Goal: Navigation & Orientation: Find specific page/section

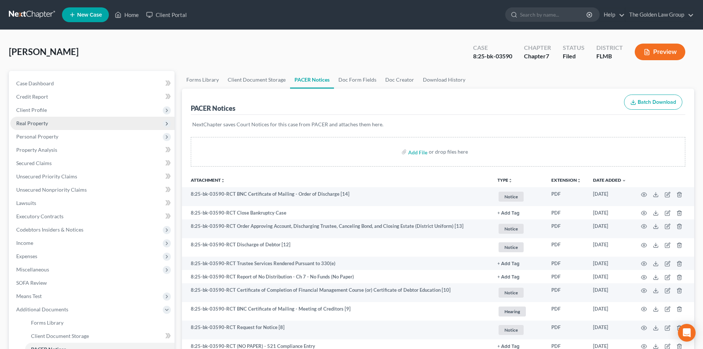
click at [40, 124] on span "Real Property" at bounding box center [32, 123] width 32 height 6
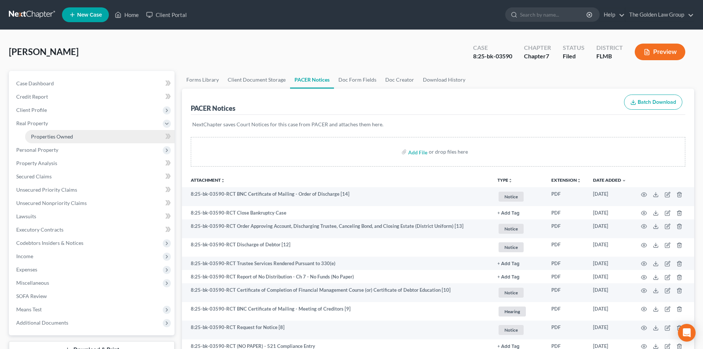
click at [49, 137] on span "Properties Owned" at bounding box center [52, 136] width 42 height 6
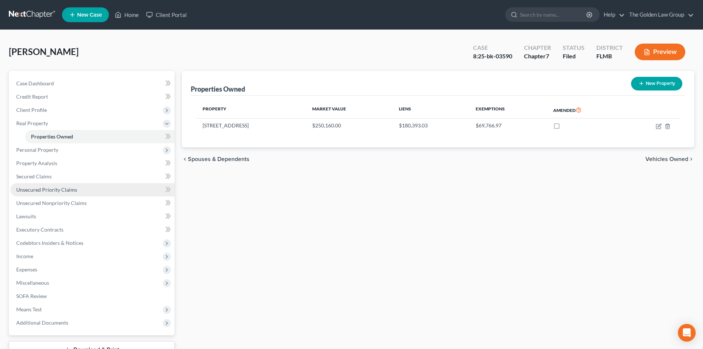
click at [52, 189] on span "Unsecured Priority Claims" at bounding box center [46, 189] width 61 height 6
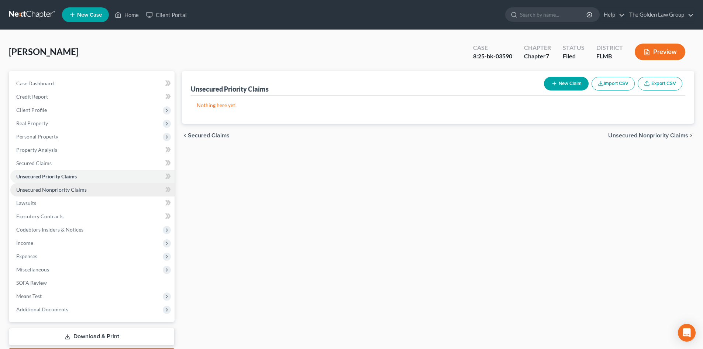
click at [58, 189] on span "Unsecured Nonpriority Claims" at bounding box center [51, 189] width 70 height 6
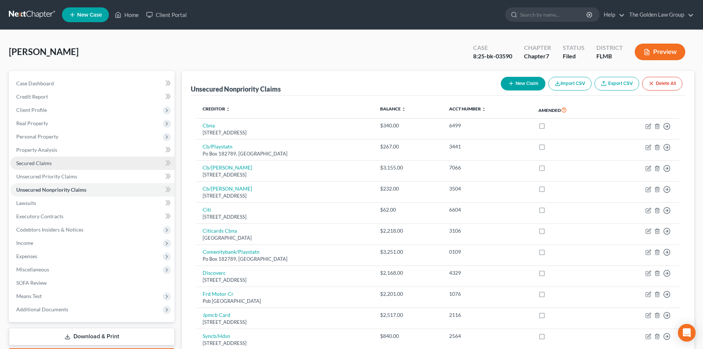
click at [45, 163] on span "Secured Claims" at bounding box center [33, 163] width 35 height 6
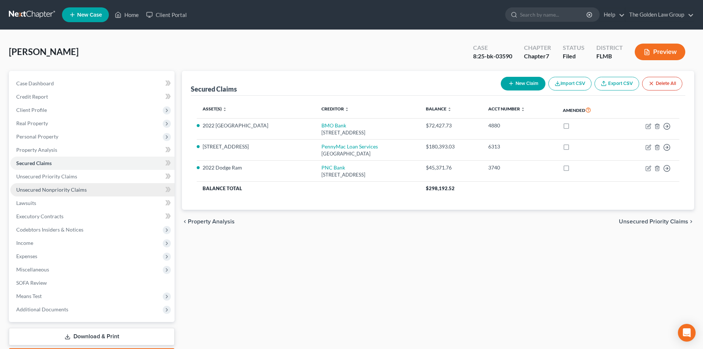
click at [56, 190] on span "Unsecured Nonpriority Claims" at bounding box center [51, 189] width 70 height 6
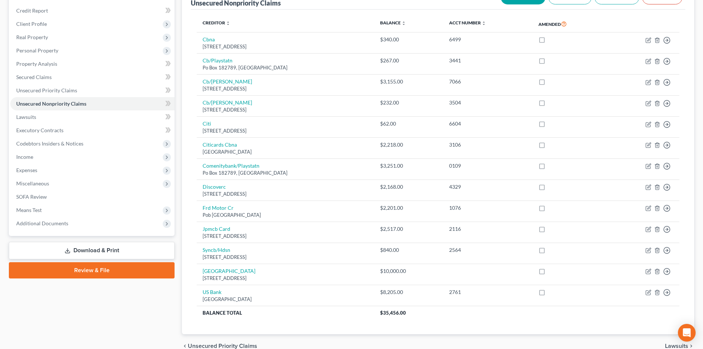
scroll to position [111, 0]
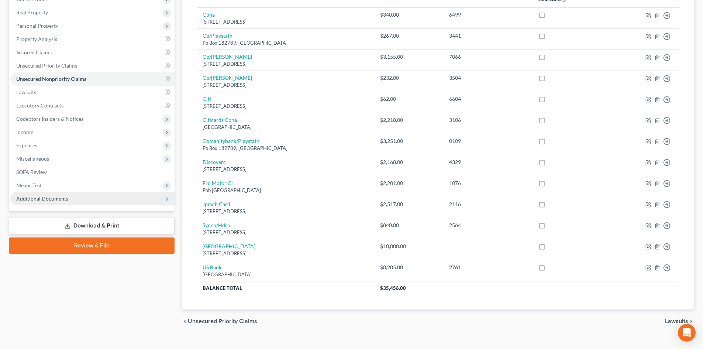
click at [68, 200] on span "Additional Documents" at bounding box center [92, 198] width 164 height 13
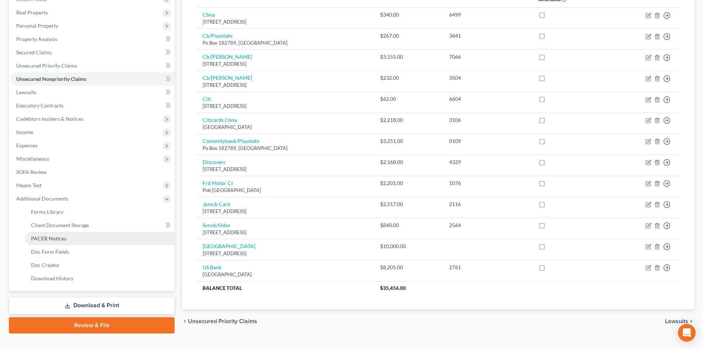
click at [65, 237] on span "PACER Notices" at bounding box center [48, 238] width 35 height 6
